Goal: Check status: Check status

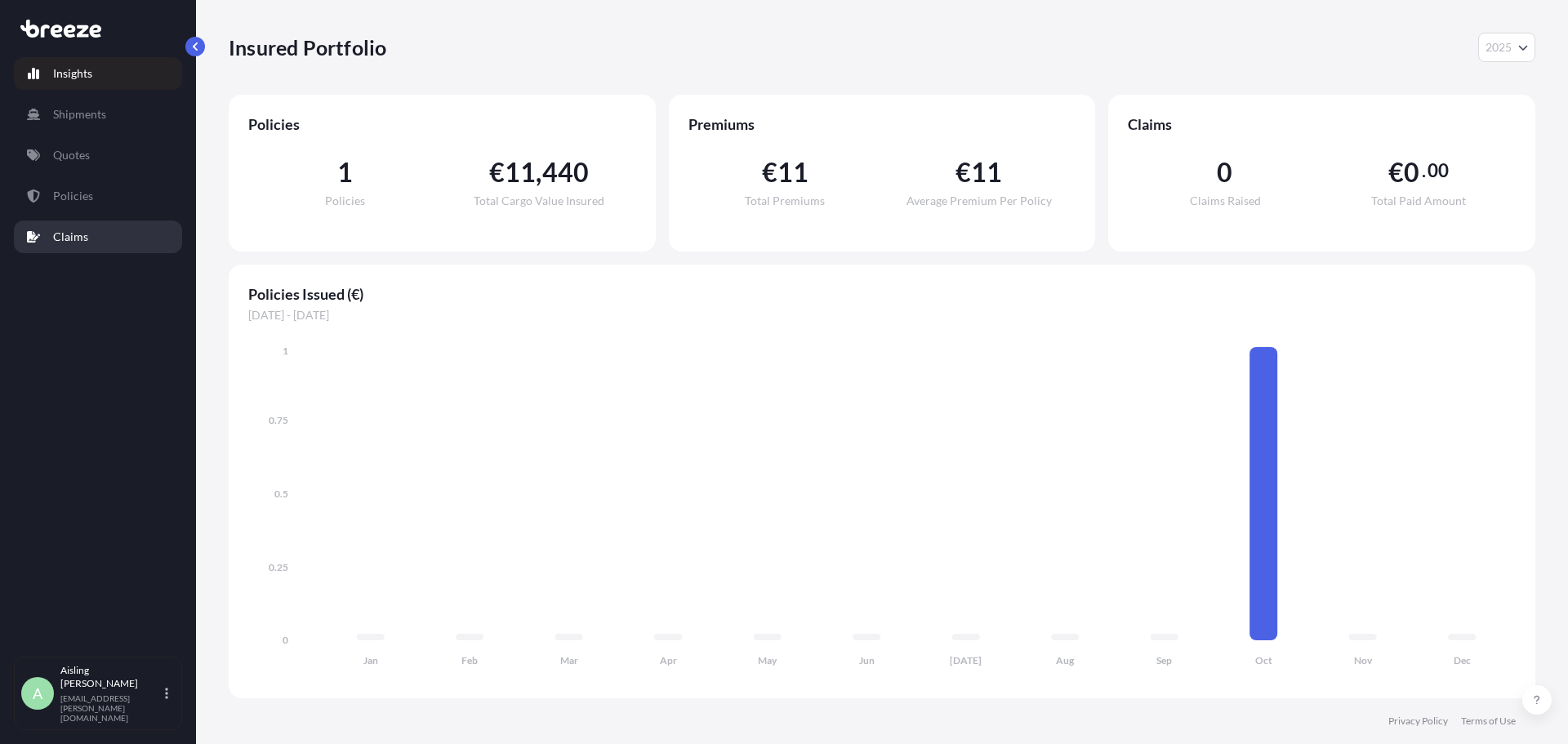
select select "2025"
click at [96, 191] on link "Policies" at bounding box center [98, 196] width 169 height 33
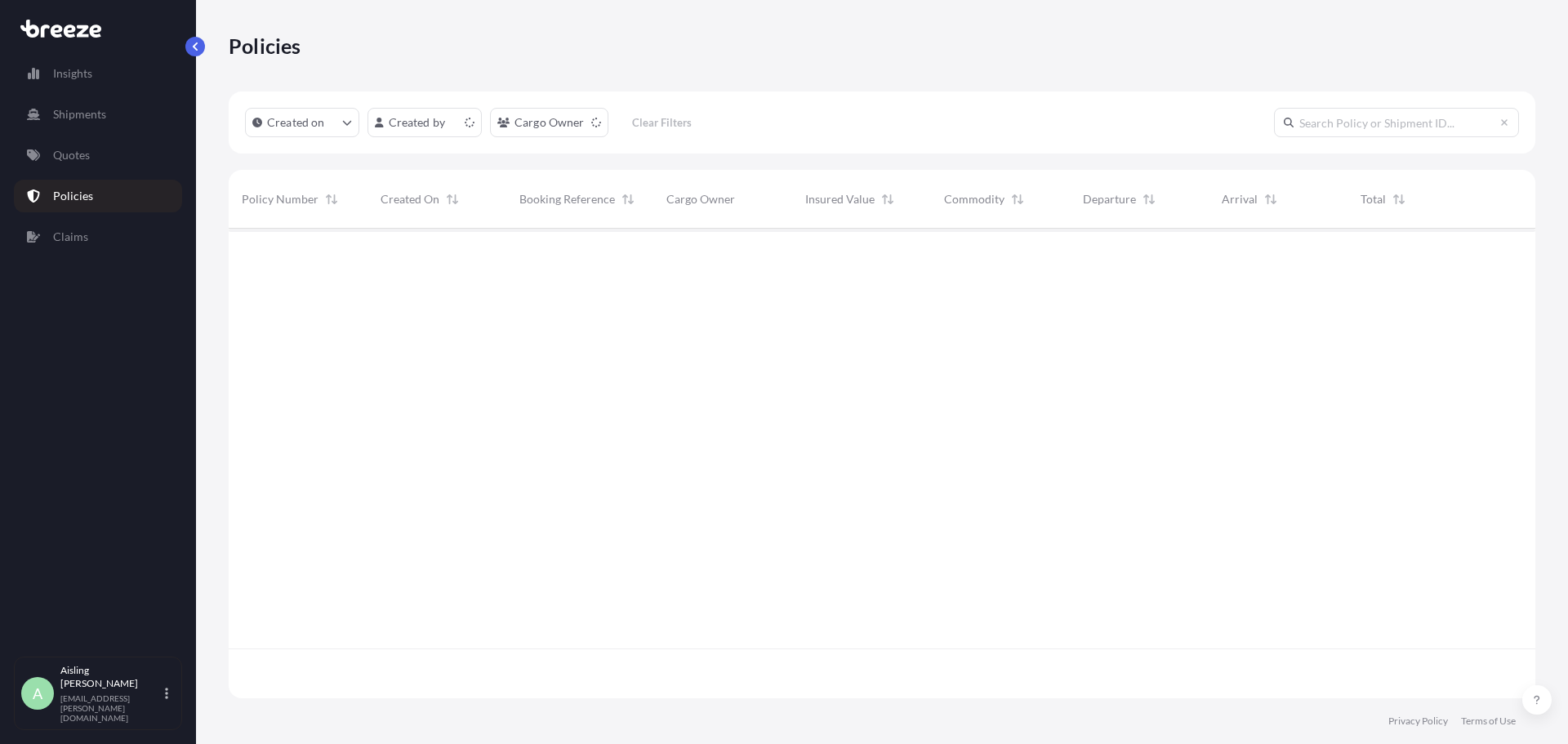
scroll to position [467, 1294]
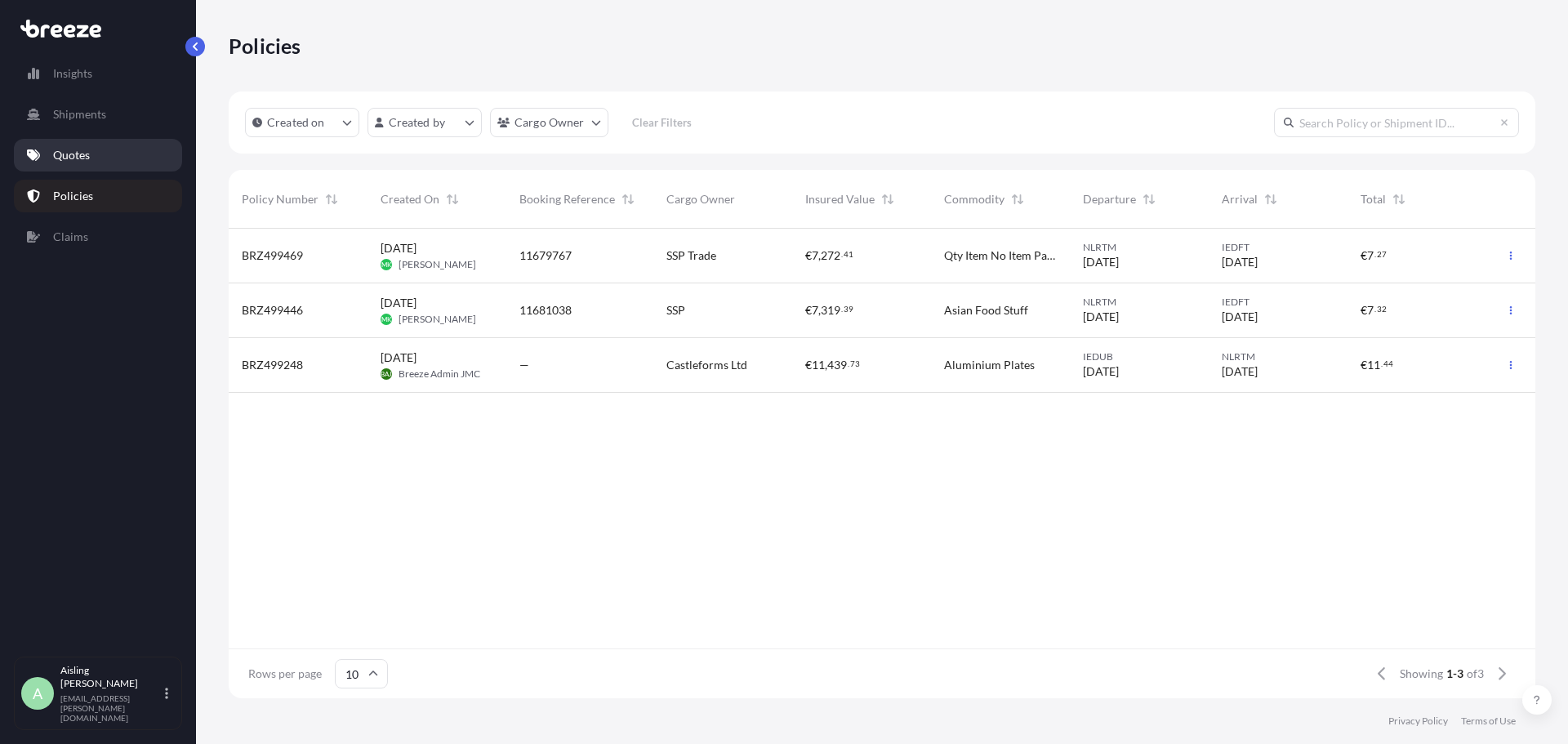
click at [87, 156] on p "Quotes" at bounding box center [71, 155] width 37 height 17
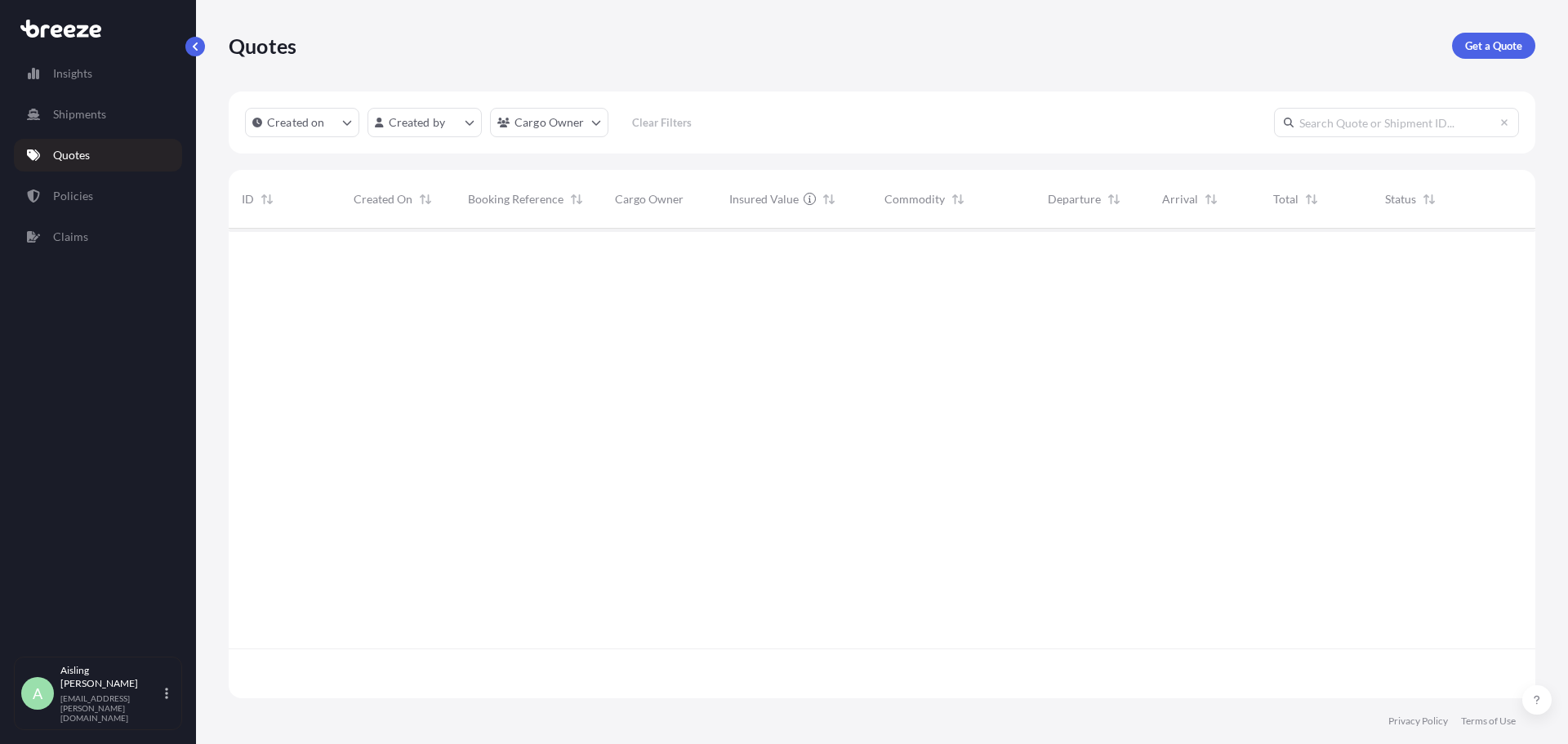
scroll to position [467, 1294]
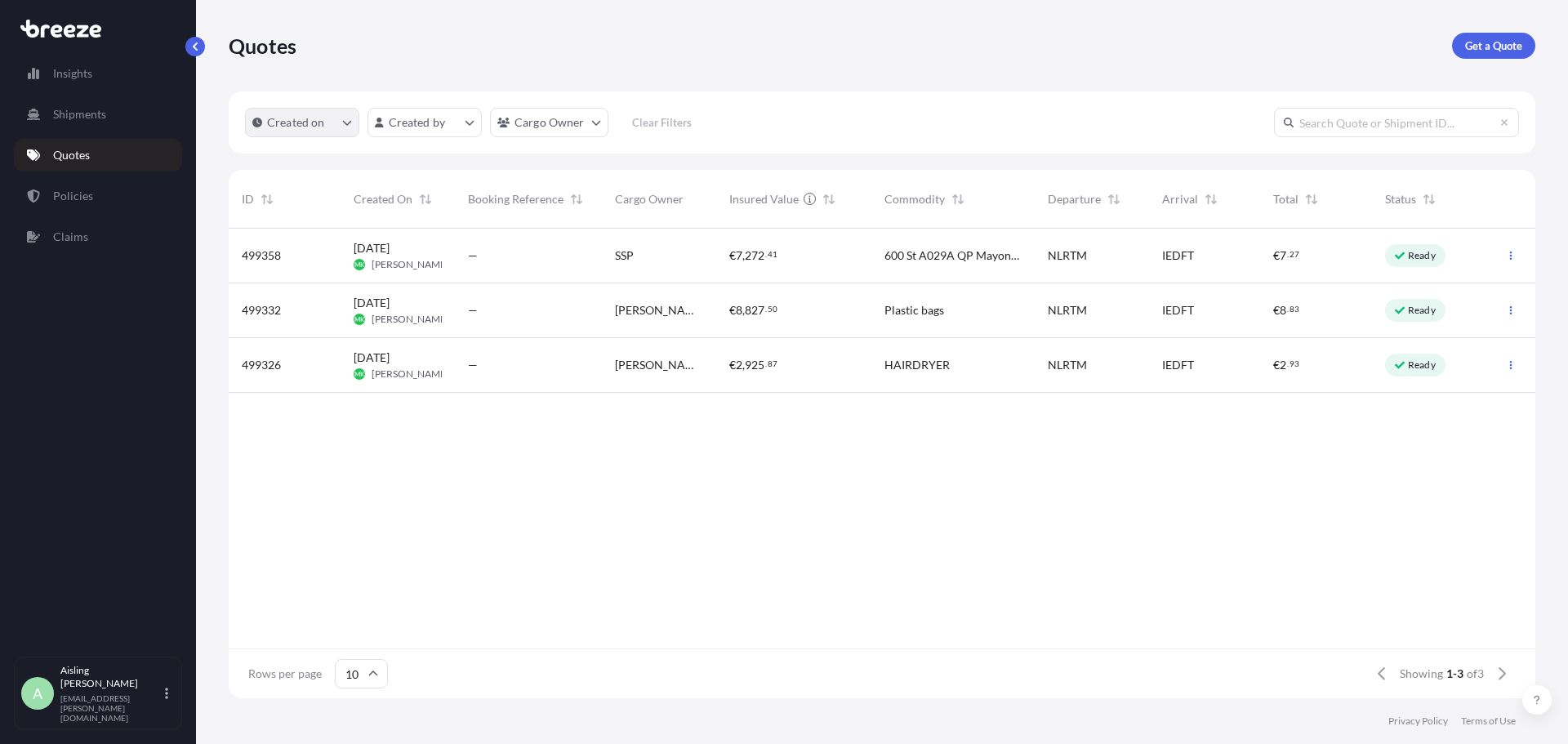
click at [325, 128] on button "Created on" at bounding box center [303, 122] width 115 height 29
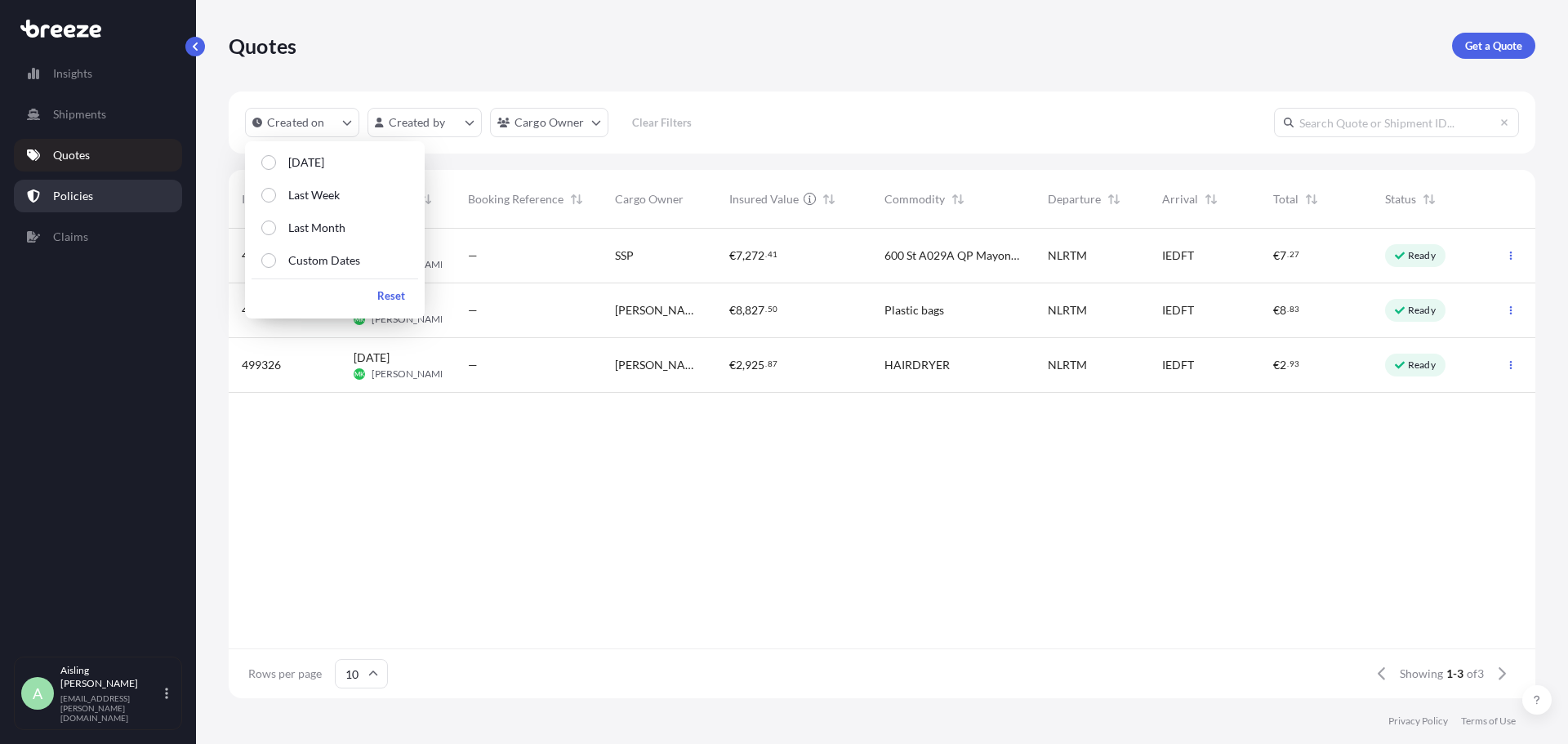
click at [99, 202] on link "Policies" at bounding box center [98, 196] width 169 height 33
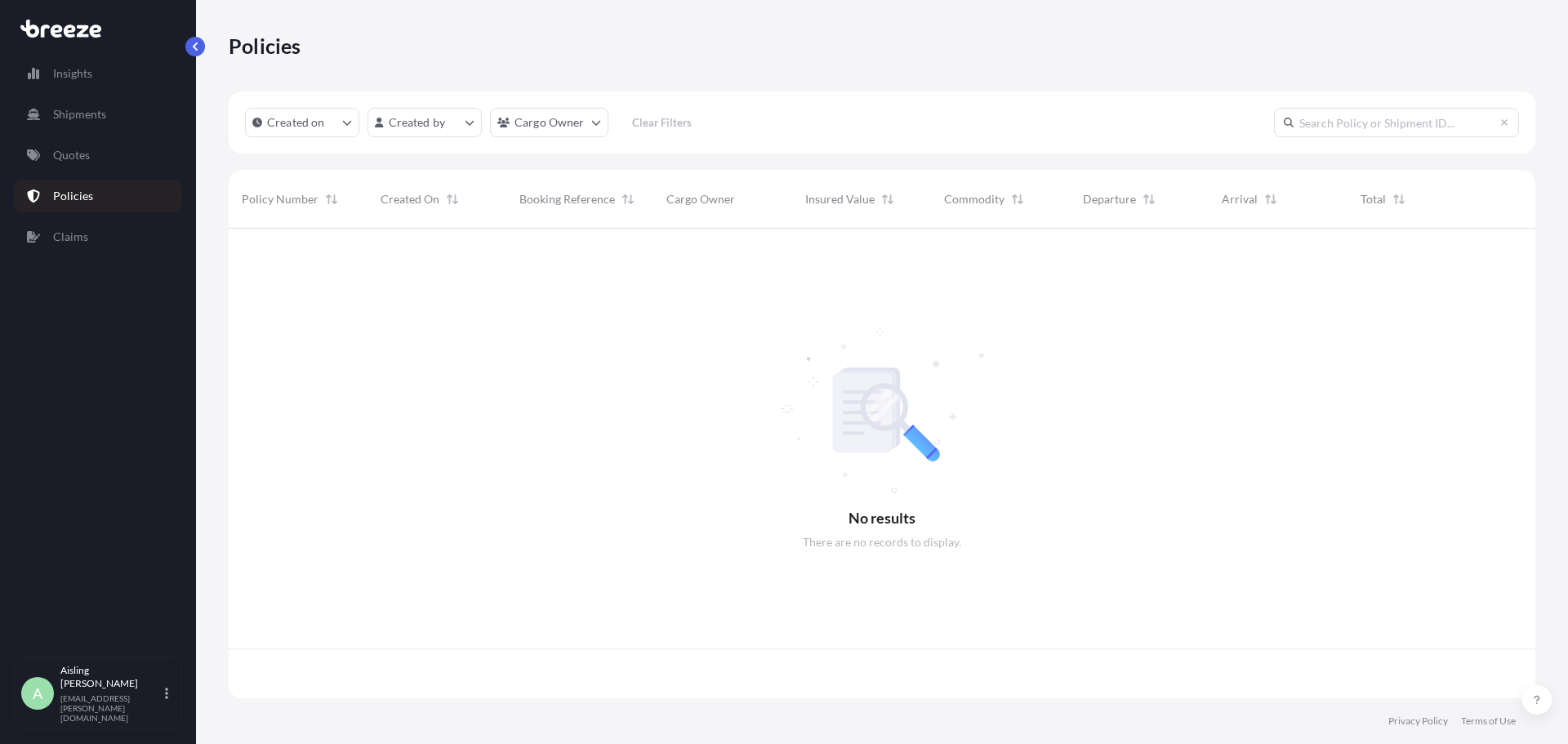
scroll to position [467, 1294]
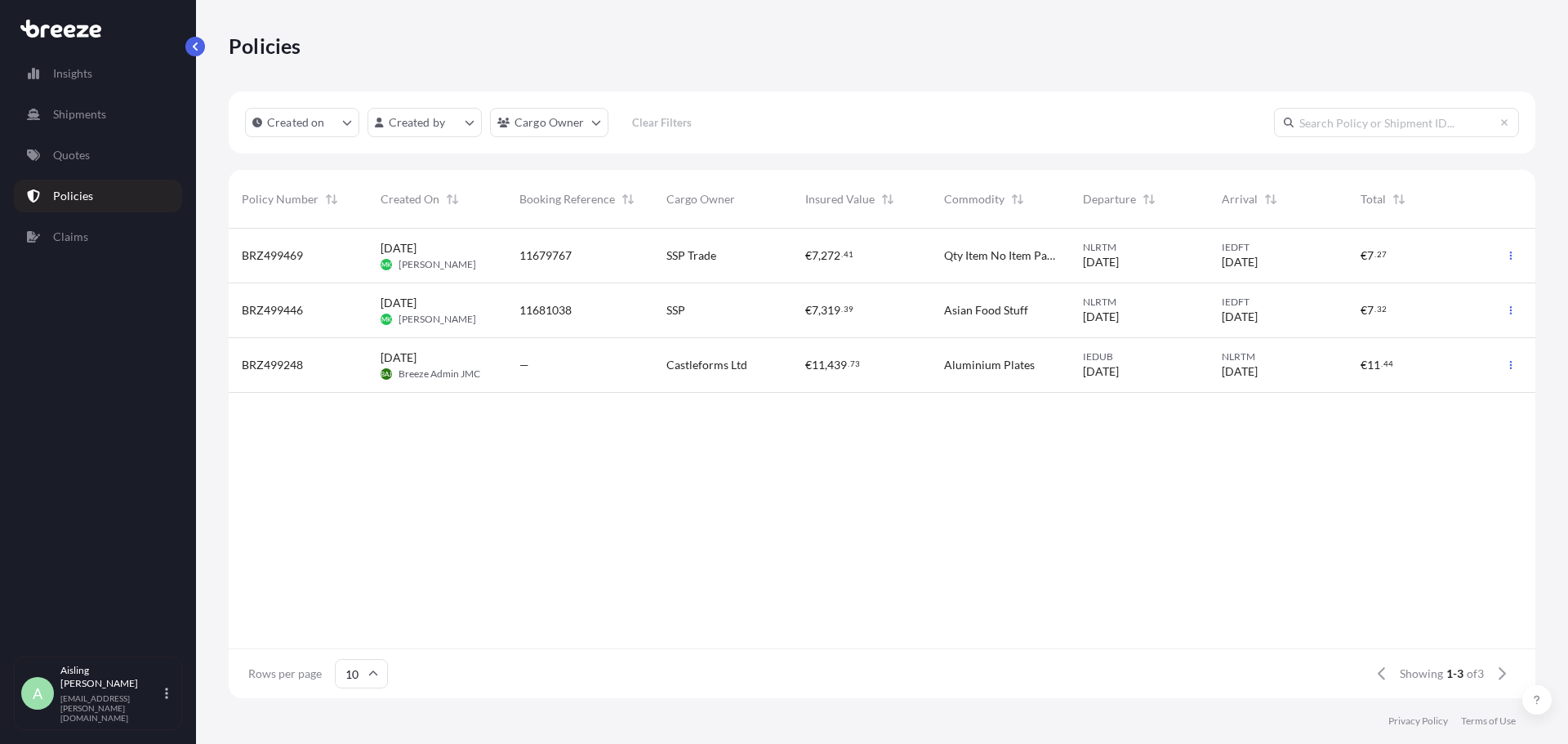
click at [380, 514] on div "BRZ499469 [DATE] MK [PERSON_NAME] 11679767 SSP Trade € 7 , 272 . 41 Qty Item No…" at bounding box center [882, 439] width 1307 height 420
drag, startPoint x: 1327, startPoint y: 577, endPoint x: 1304, endPoint y: 569, distance: 24.4
click at [1327, 577] on div "BRZ499469 [DATE] MK [PERSON_NAME] 11679767 SSP Trade € 7 , 272 . 41 Qty Item No…" at bounding box center [882, 439] width 1307 height 420
click at [82, 79] on p "Insights" at bounding box center [72, 73] width 39 height 17
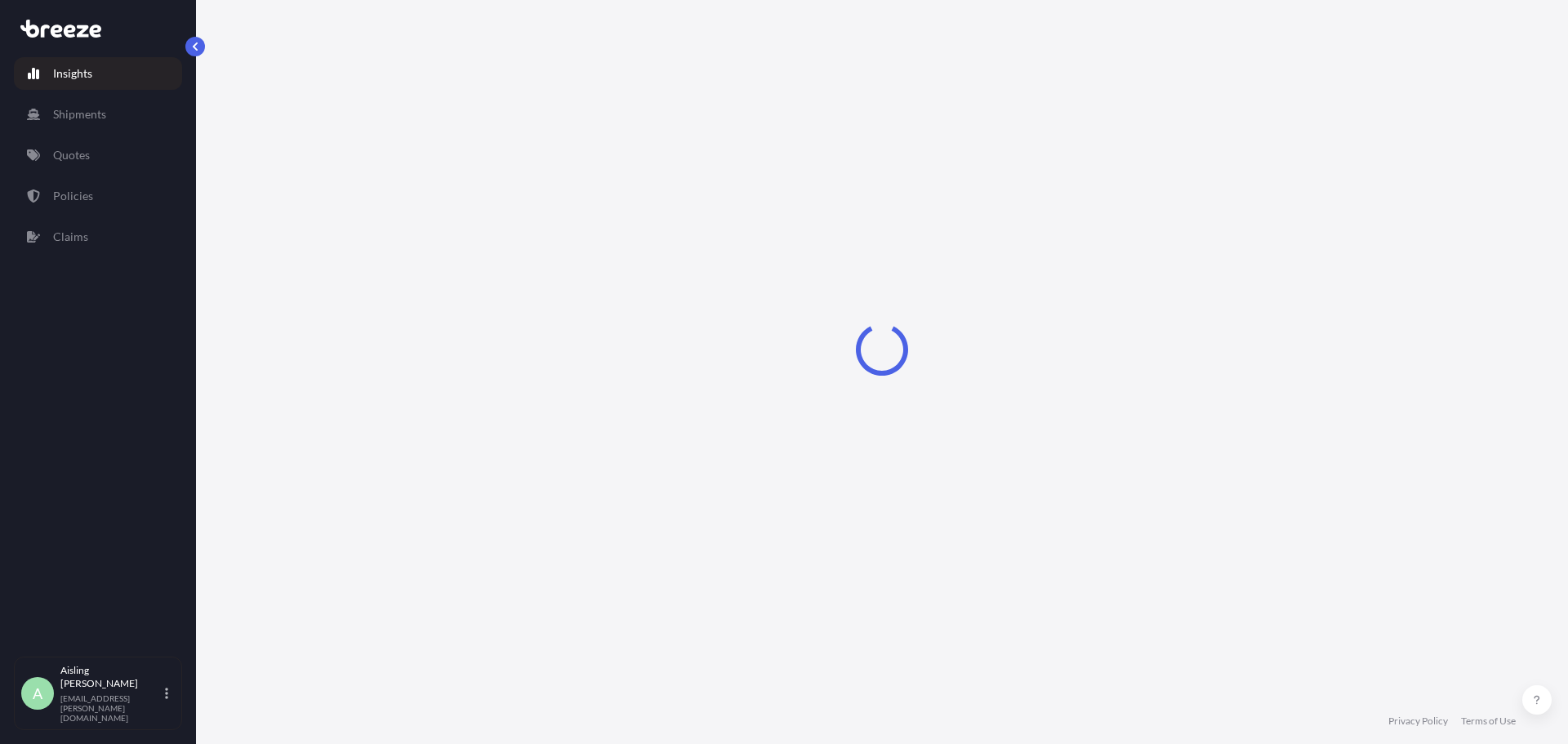
select select "2025"
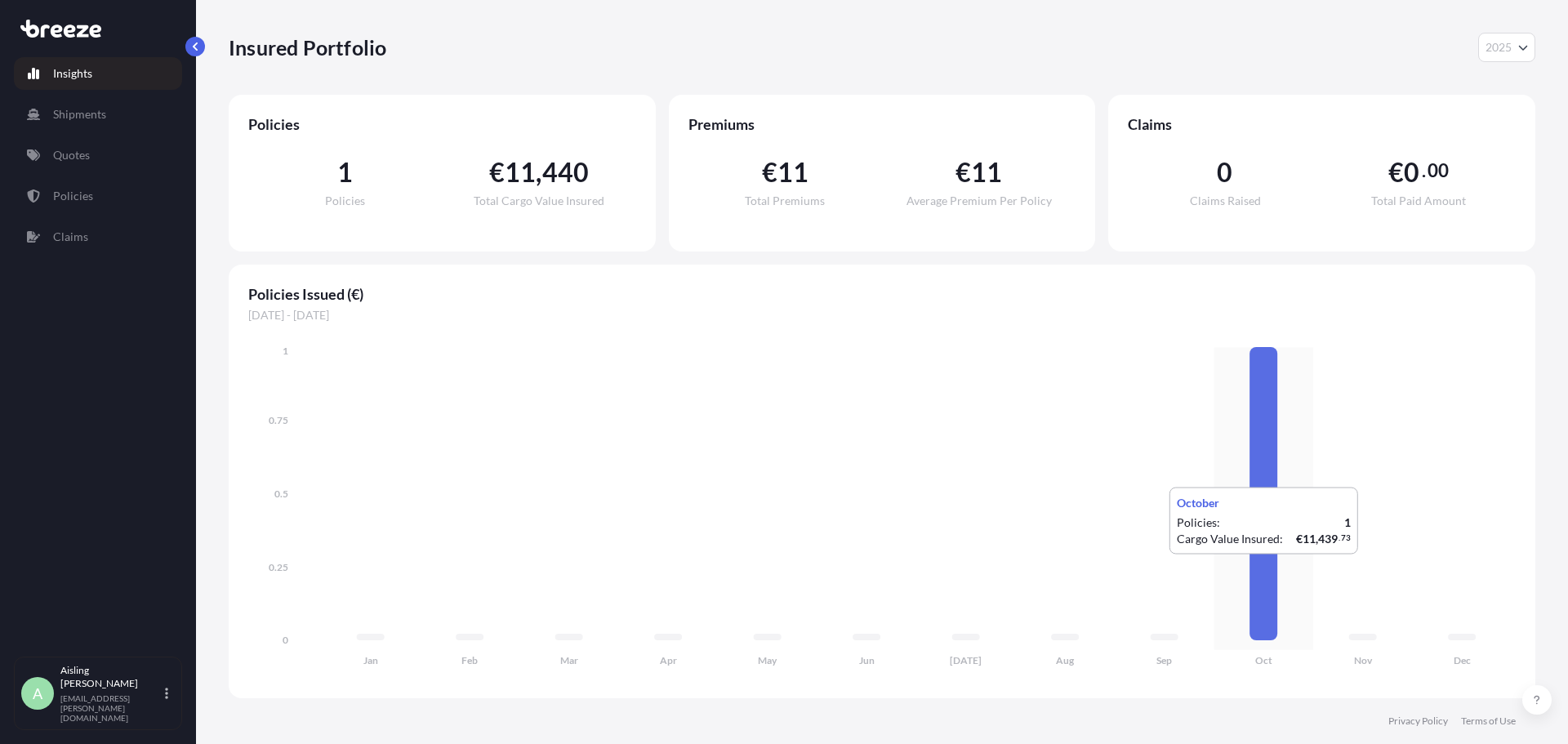
click at [1261, 571] on icon at bounding box center [1263, 493] width 27 height 293
click at [1528, 45] on button "2025" at bounding box center [1507, 47] width 57 height 29
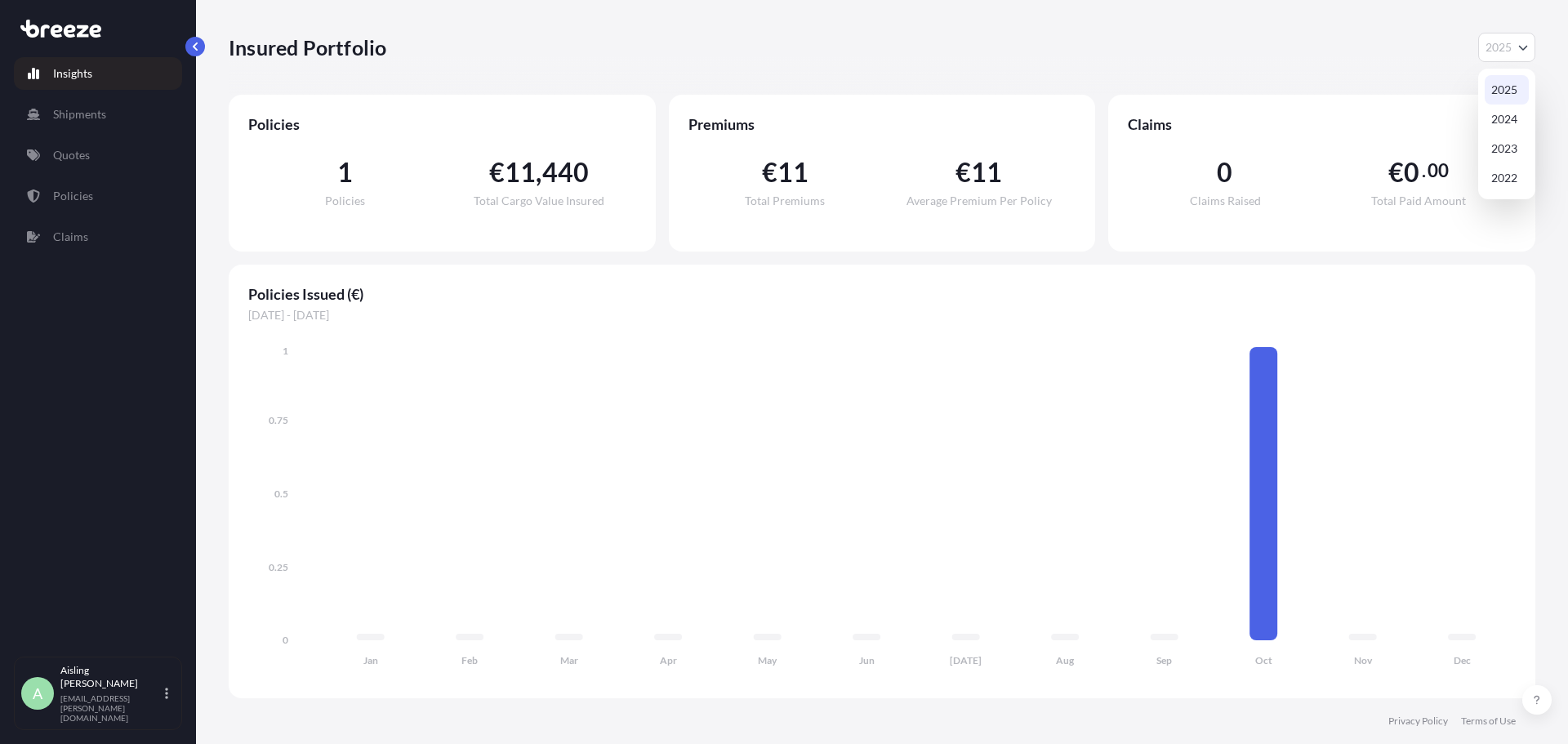
click at [1518, 90] on div "2025" at bounding box center [1507, 89] width 44 height 29
click at [278, 111] on div "Policies 1 Policies € 11 , 440 Total Cargo Value Insured" at bounding box center [442, 173] width 427 height 157
click at [103, 198] on link "Policies" at bounding box center [98, 196] width 169 height 33
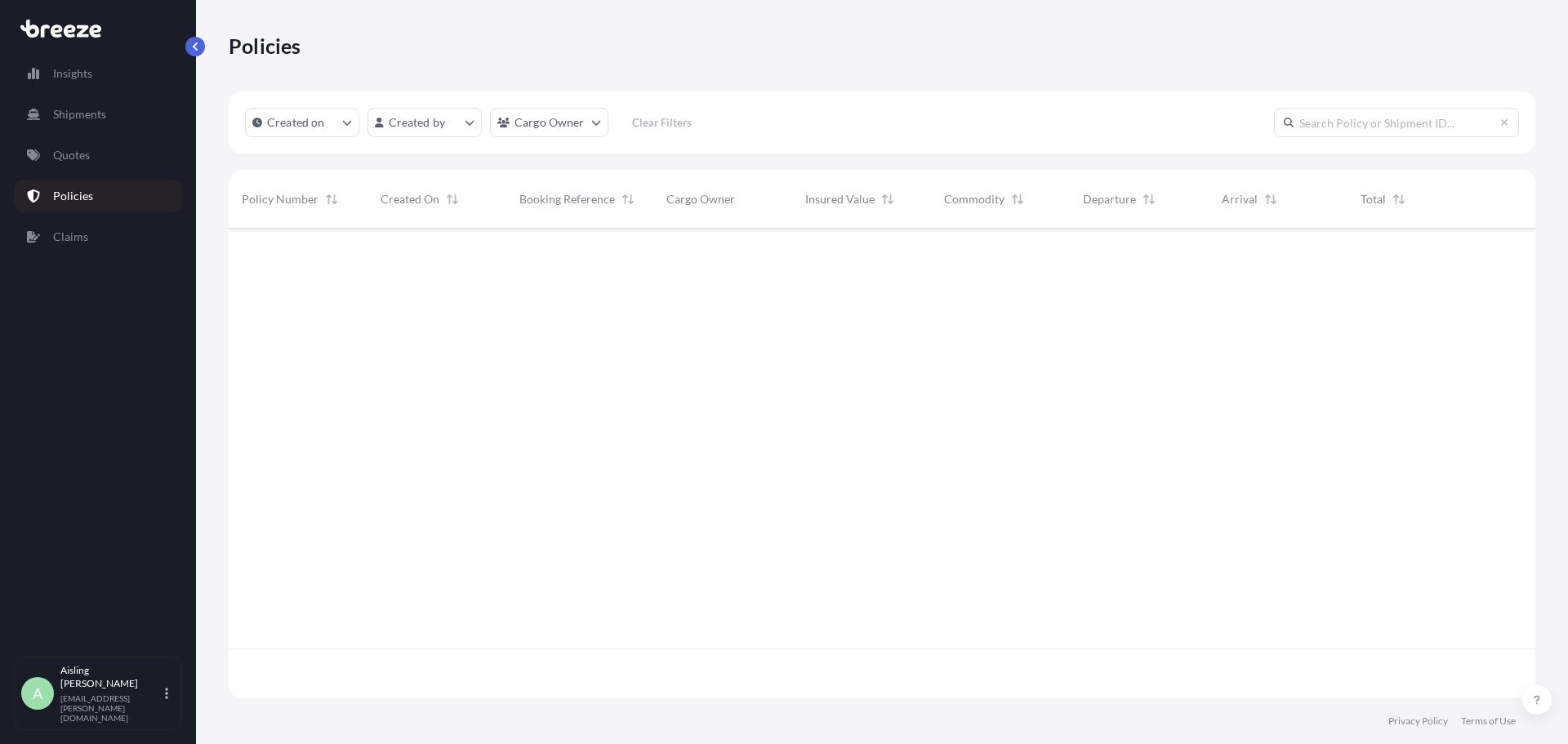
scroll to position [467, 1294]
